Goal: Navigation & Orientation: Find specific page/section

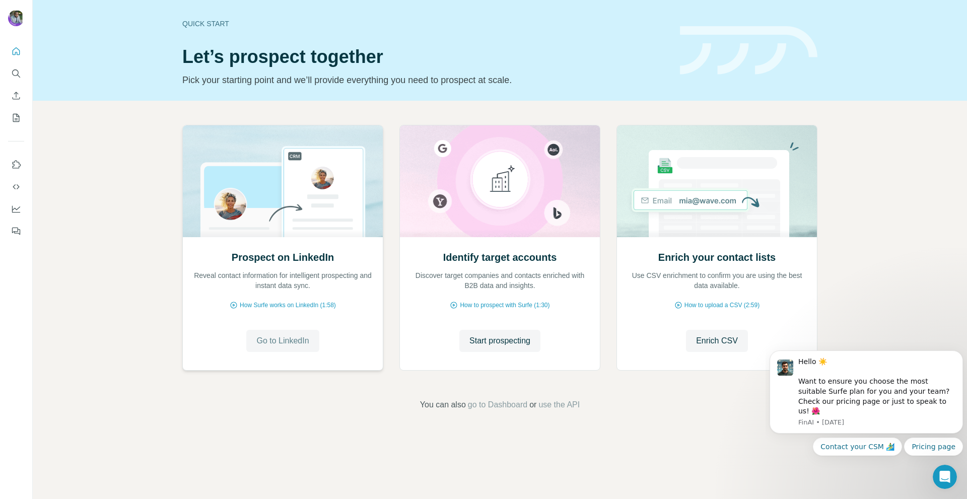
click at [292, 342] on span "Go to LinkedIn" at bounding box center [282, 341] width 52 height 12
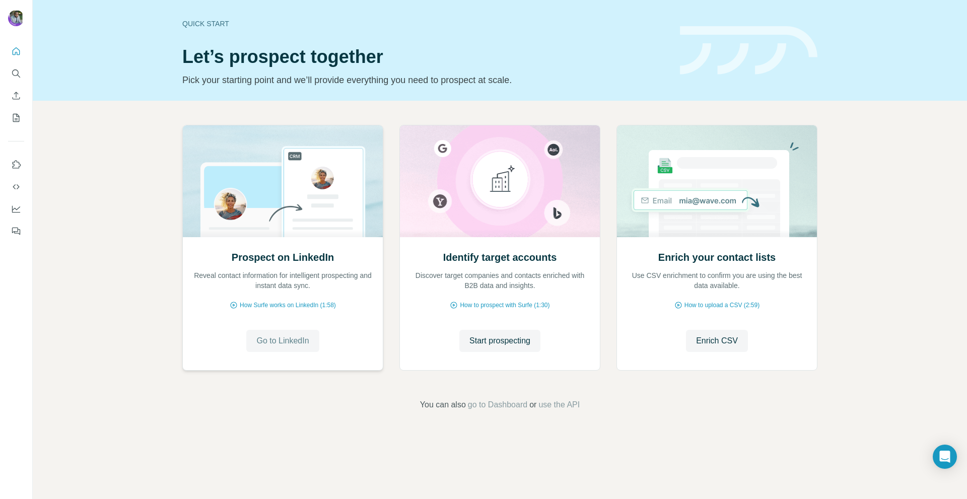
click at [298, 339] on span "Go to LinkedIn" at bounding box center [282, 341] width 52 height 12
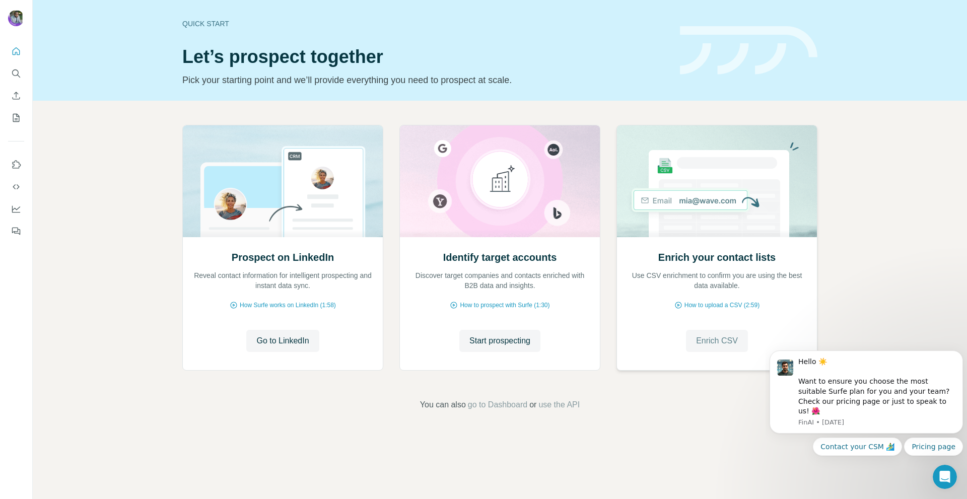
click at [724, 342] on span "Enrich CSV" at bounding box center [717, 341] width 42 height 12
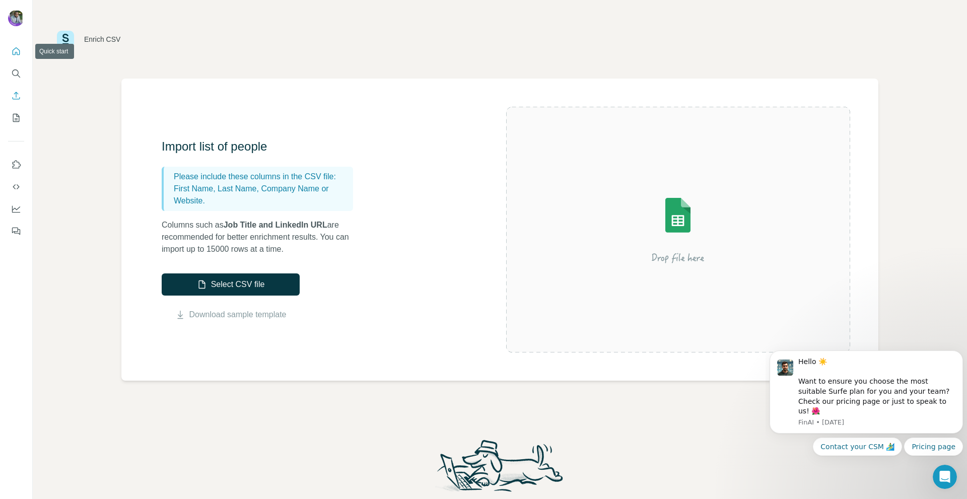
click at [14, 51] on icon "Quick start" at bounding box center [16, 51] width 10 height 10
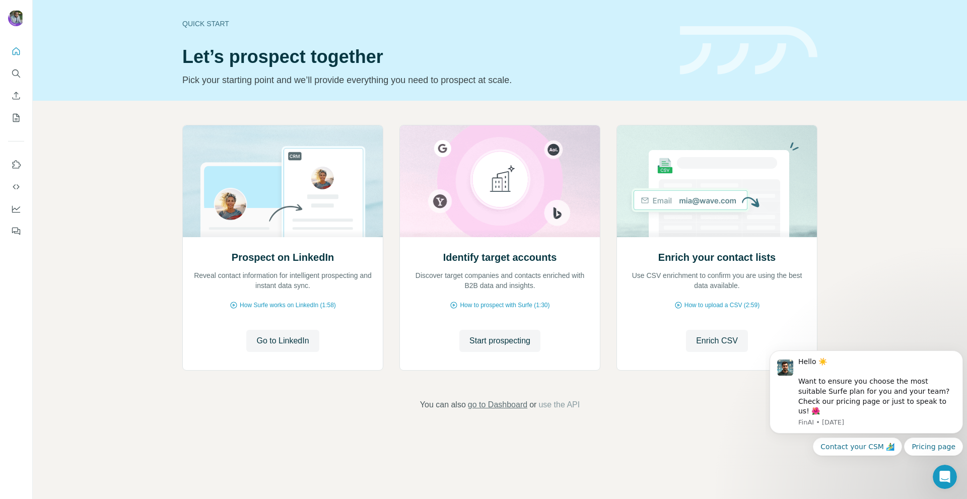
click at [512, 406] on span "go to Dashboard" at bounding box center [497, 405] width 59 height 12
